Goal: Find specific page/section: Find specific page/section

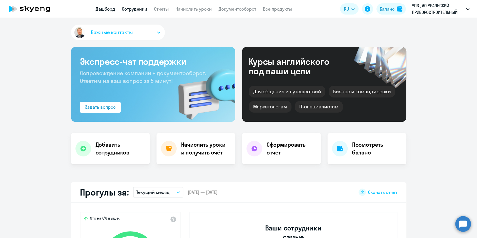
select select "30"
click at [134, 8] on link "Сотрудники" at bounding box center [134, 9] width 25 height 6
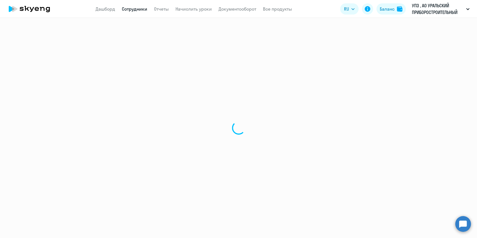
select select "30"
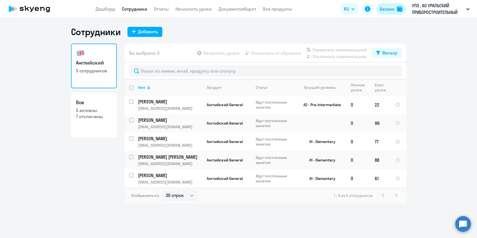
click at [393, 12] on button "Баланс" at bounding box center [391, 8] width 29 height 11
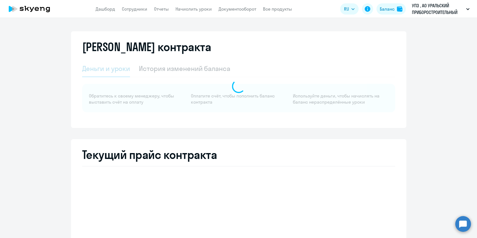
select select "english_adult_not_native_speaker"
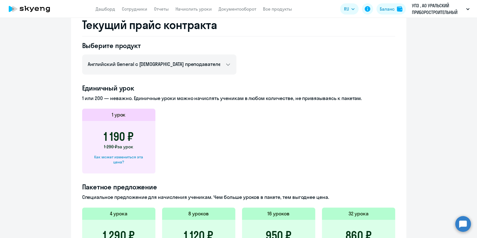
scroll to position [224, 0]
